Goal: Information Seeking & Learning: Learn about a topic

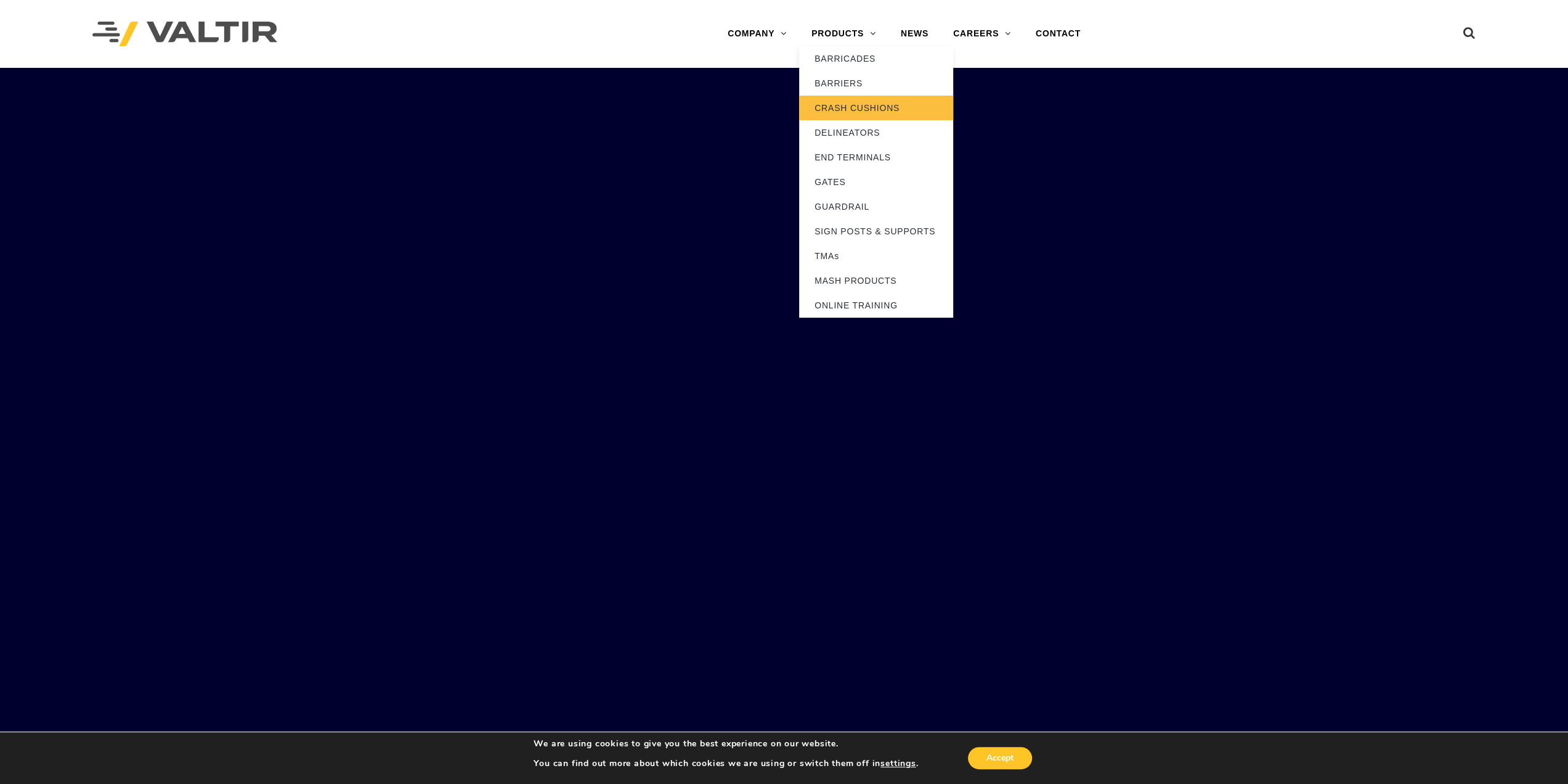
click at [863, 108] on link "CRASH CUSHIONS" at bounding box center [876, 107] width 154 height 25
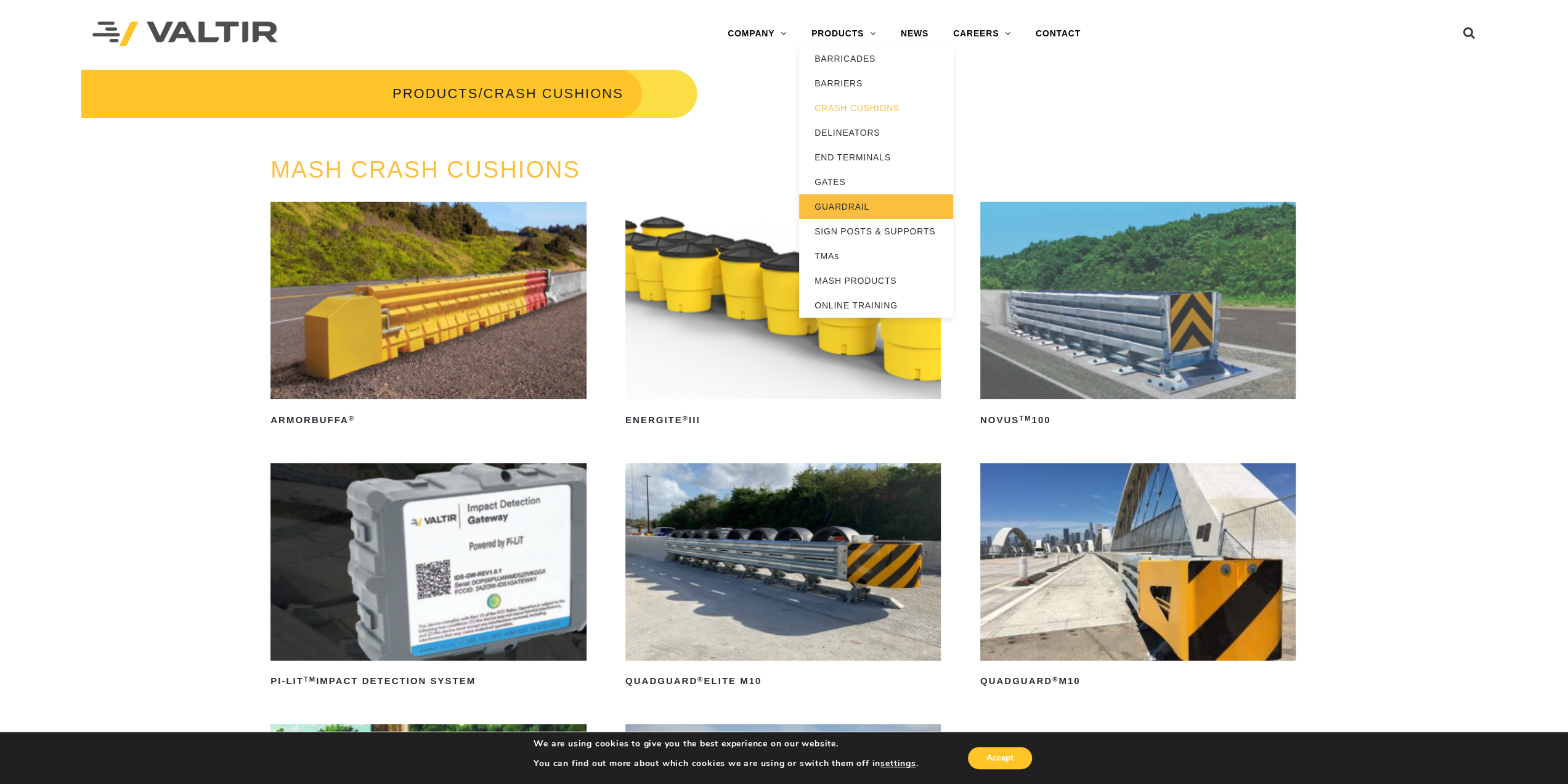
click at [854, 202] on link "GUARDRAIL" at bounding box center [876, 206] width 154 height 25
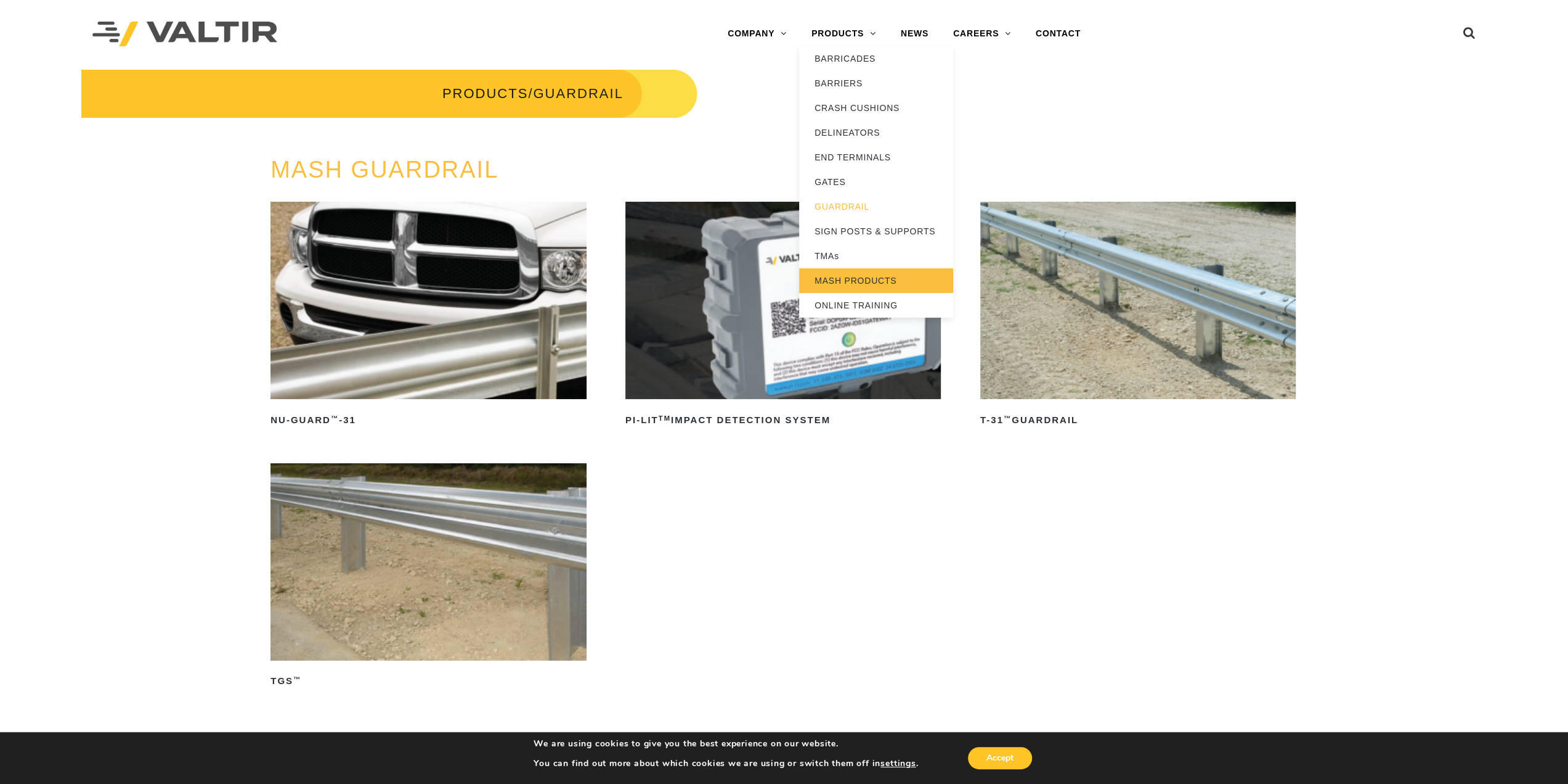
click at [858, 279] on link "MASH PRODUCTS" at bounding box center [876, 280] width 154 height 25
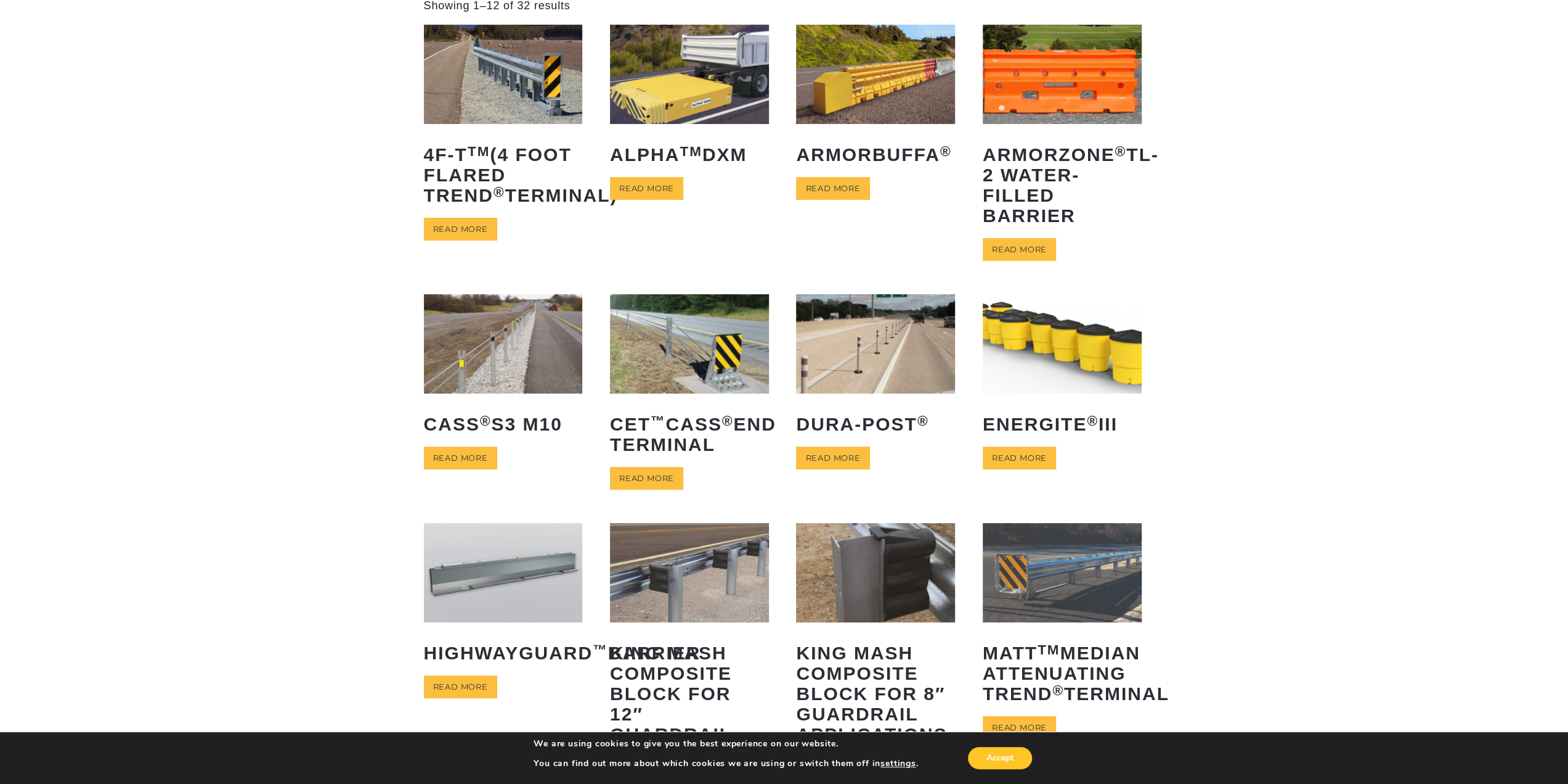
scroll to position [308, 0]
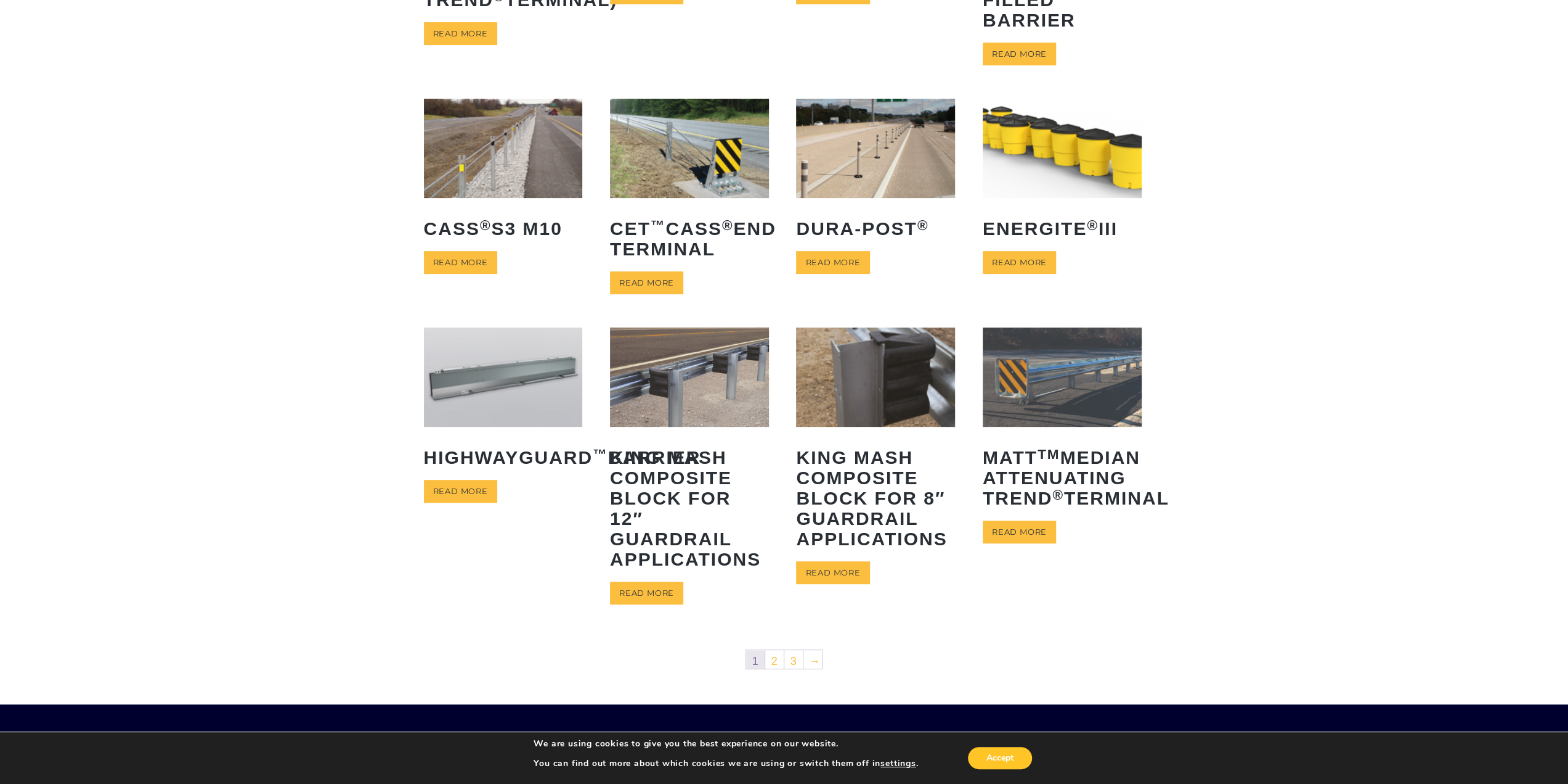
click at [914, 368] on img at bounding box center [876, 376] width 159 height 99
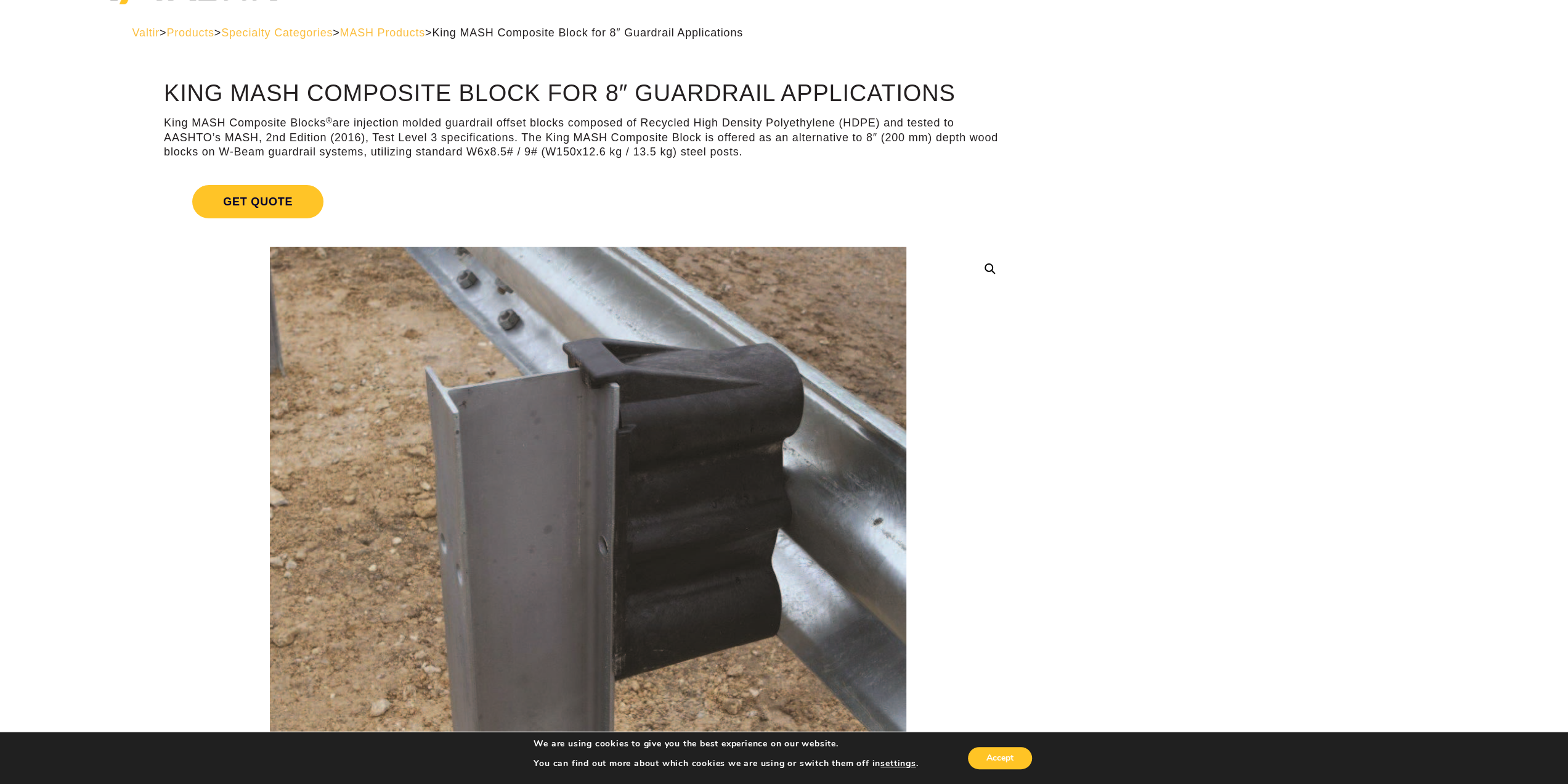
scroll to position [62, 0]
